Goal: Information Seeking & Learning: Check status

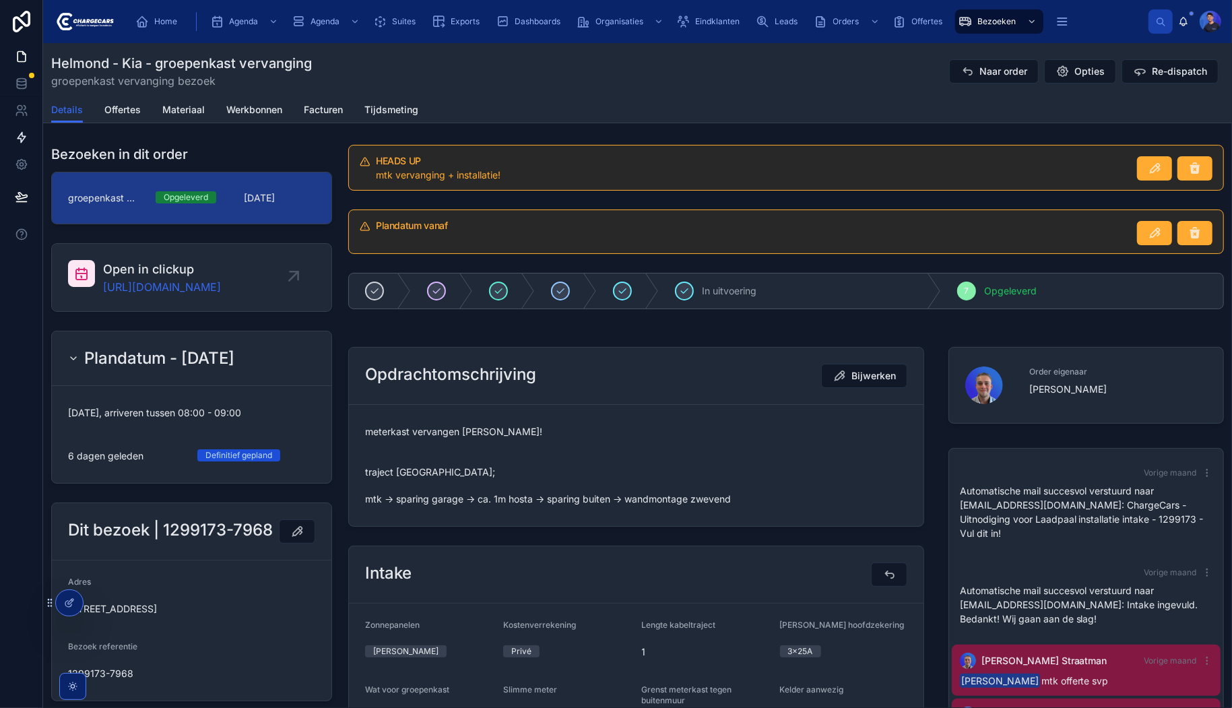
scroll to position [108, 0]
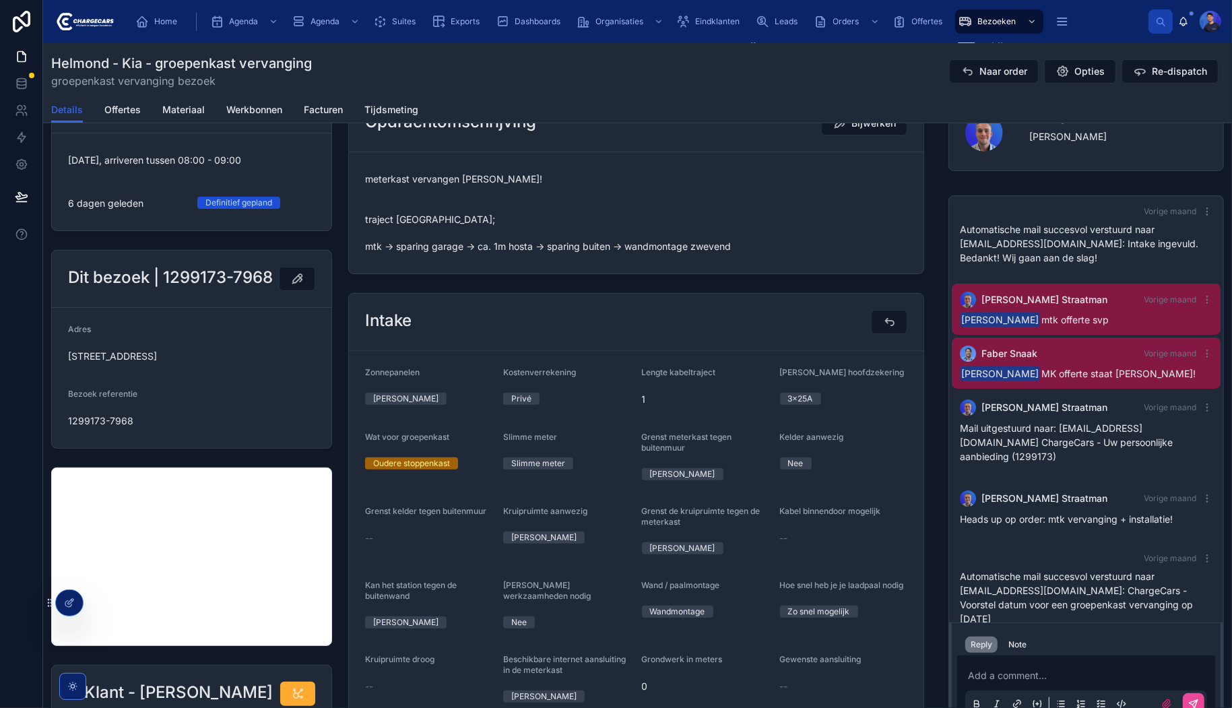
click at [672, 190] on span "meterkast vervangen [PERSON_NAME]! traject [GEOGRAPHIC_DATA]; mtk -> sparing ga…" at bounding box center [636, 212] width 542 height 81
click at [940, 160] on div "Order eigenaar [PERSON_NAME]" at bounding box center [1086, 135] width 292 height 93
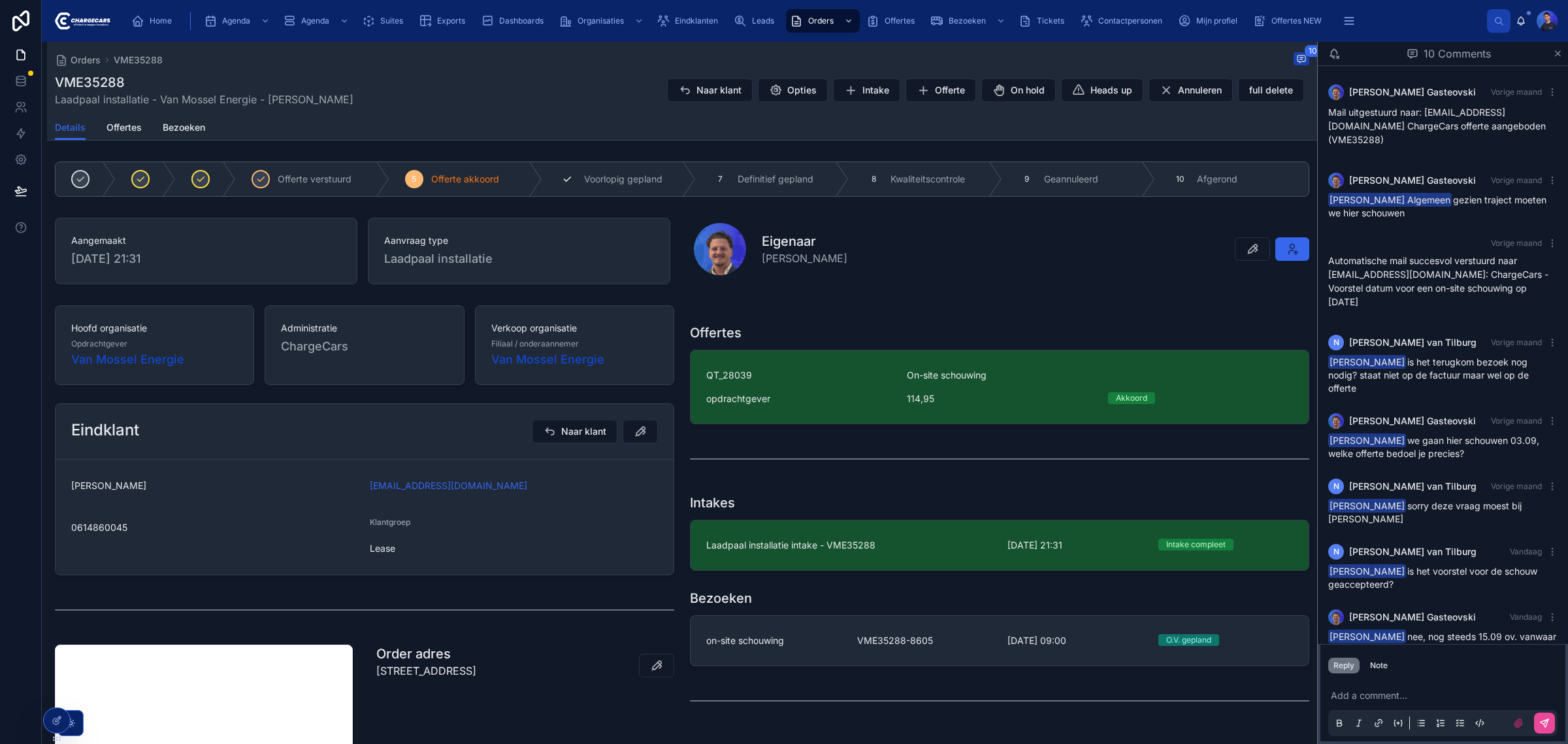
scroll to position [161, 0]
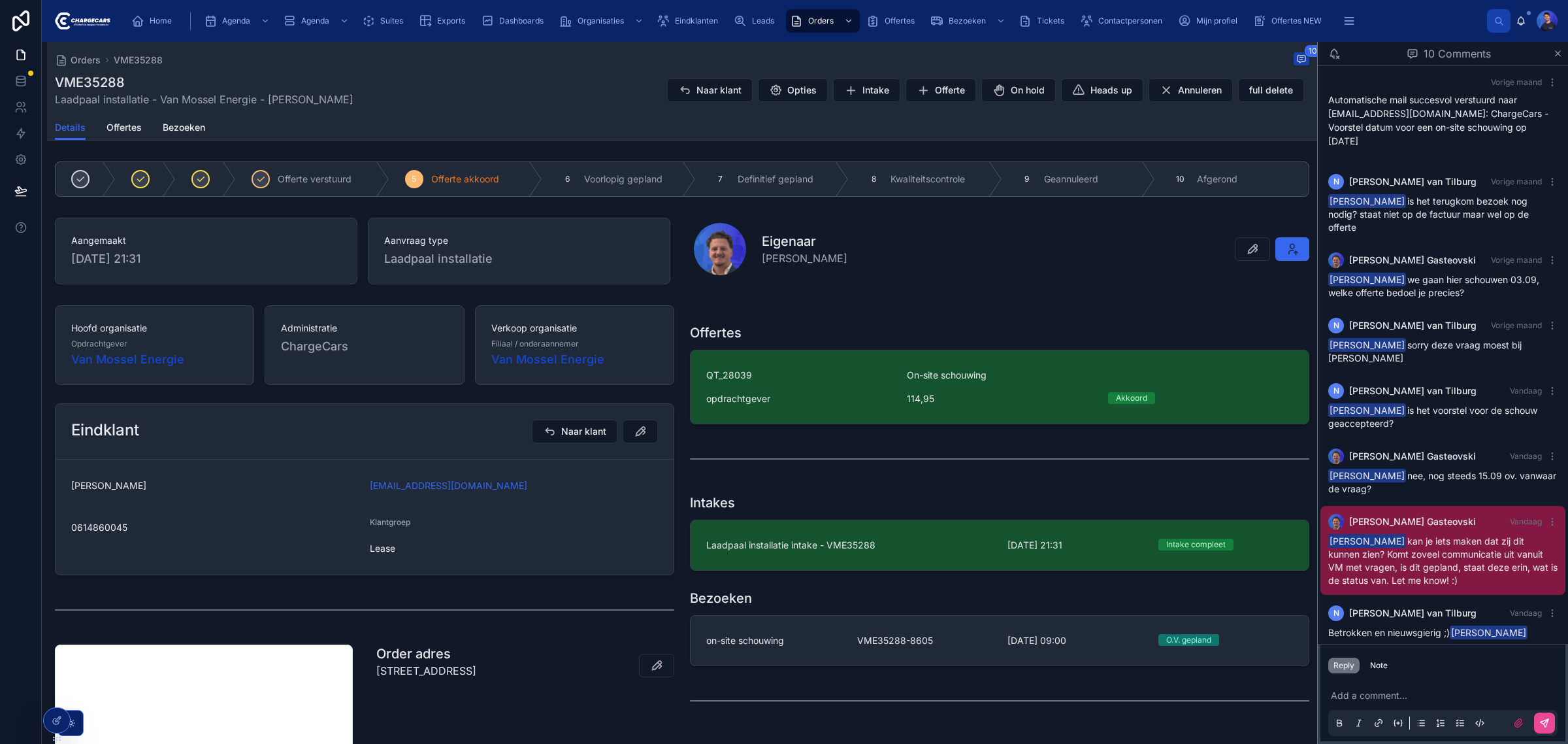
click at [602, 113] on div "Orders VME35288 10 VME35288 Laadpaal installatie - Van Mossel Energie - Jan Wil…" at bounding box center [683, 78] width 1255 height 73
click at [618, 121] on div "Details Offertes Bezoeken" at bounding box center [683, 128] width 1255 height 25
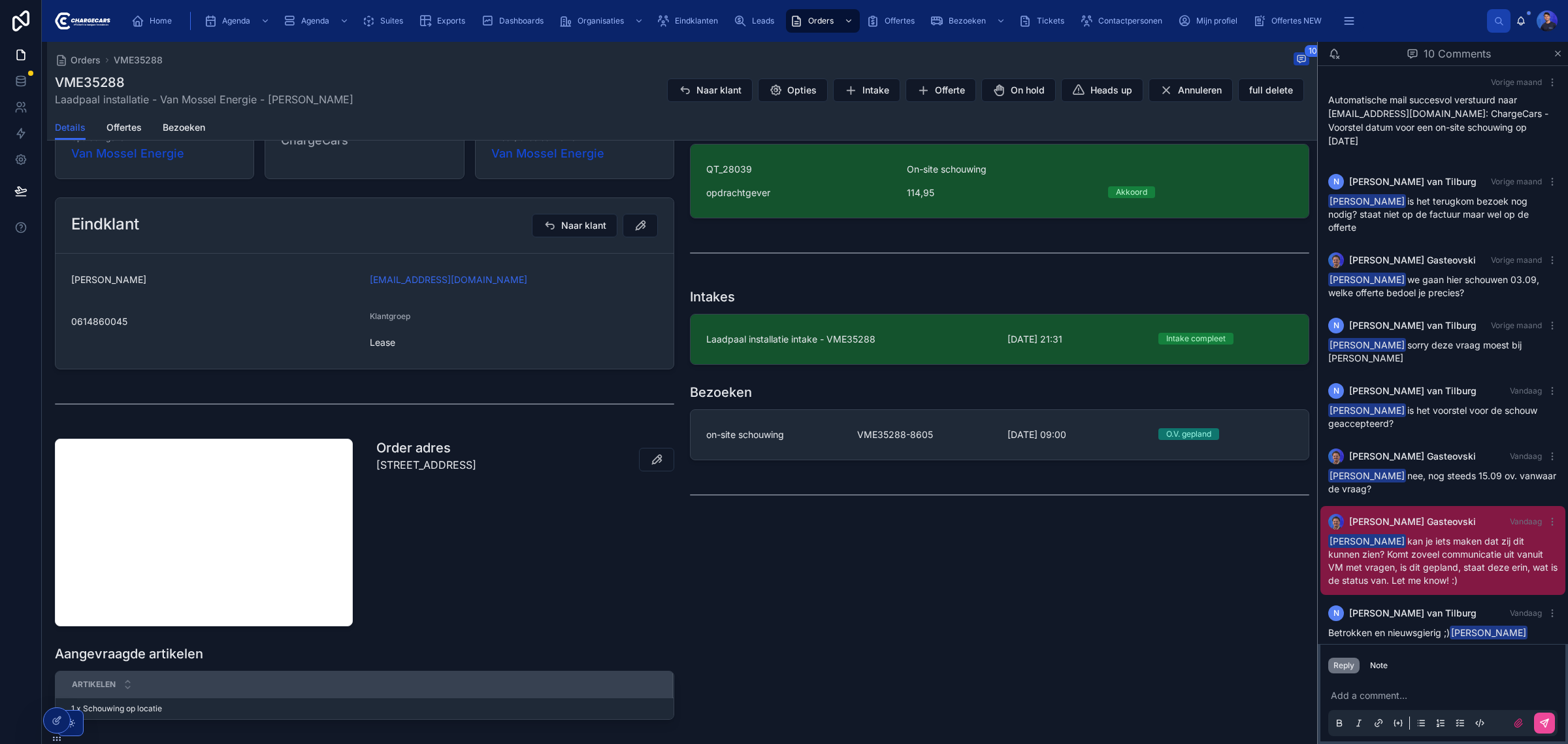
scroll to position [0, 0]
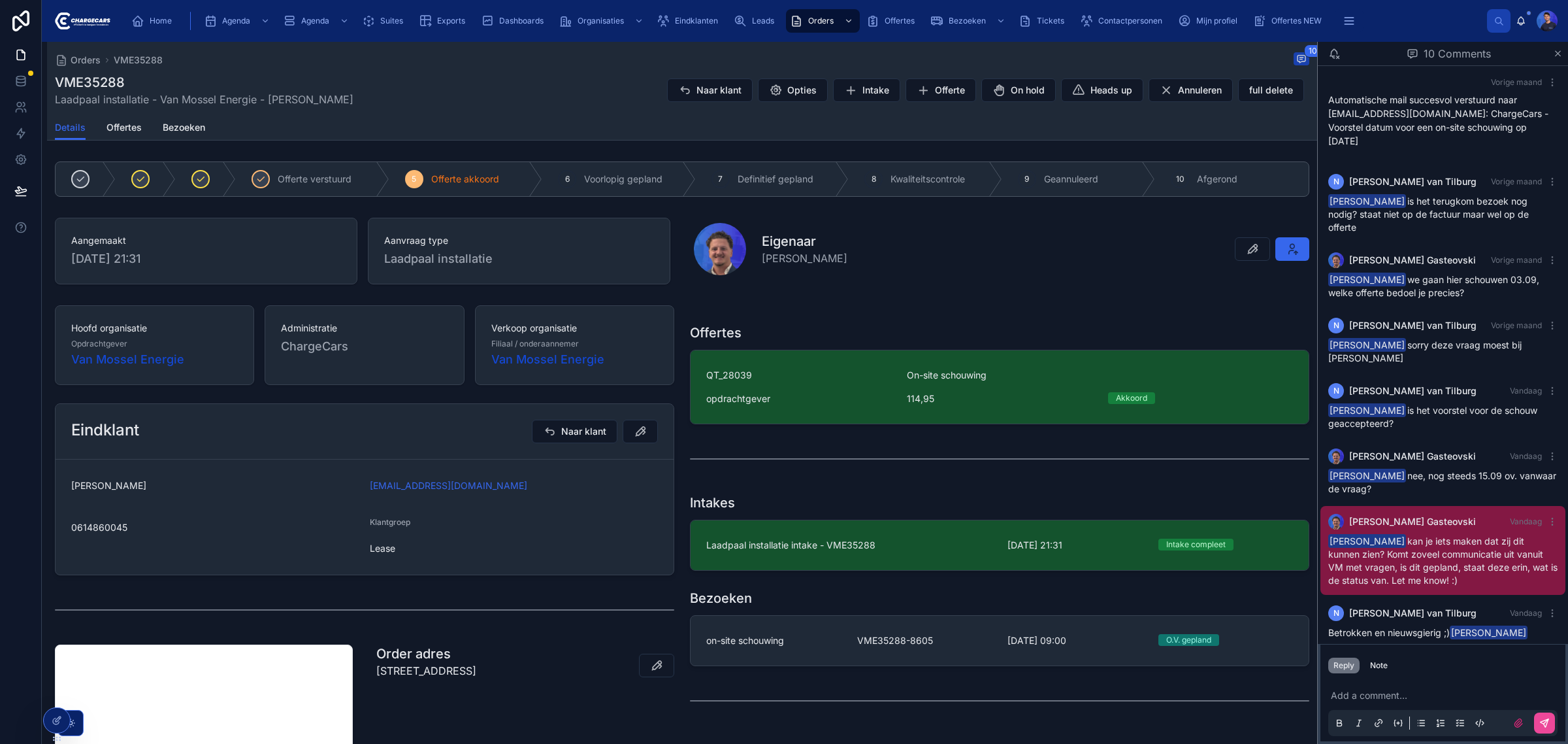
click at [531, 77] on div "VME35288 Laadpaal installatie - Van Mossel Energie - Jan Willem van den Hoek Na…" at bounding box center [683, 89] width 1255 height 34
